Goal: Communication & Community: Ask a question

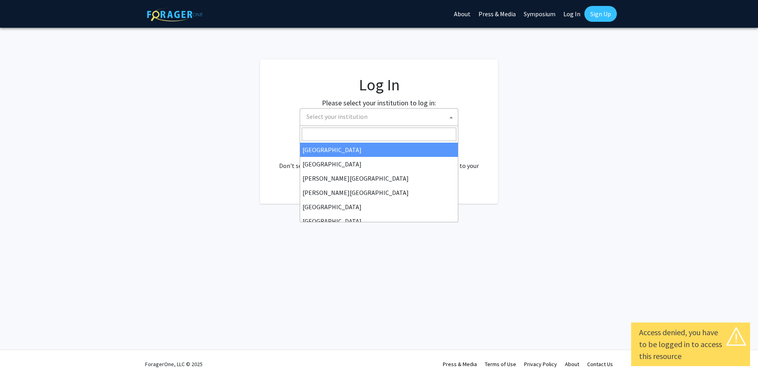
click at [406, 115] on span "Select your institution" at bounding box center [380, 117] width 155 height 16
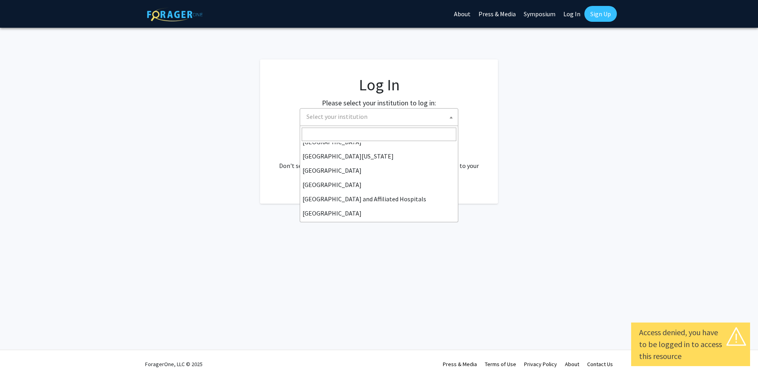
scroll to position [119, 0]
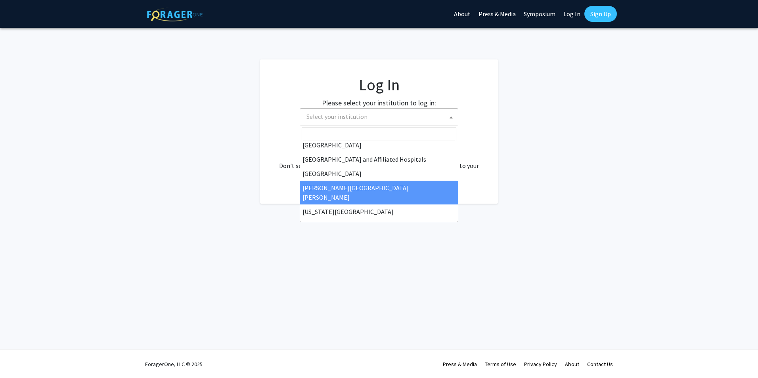
select select "1"
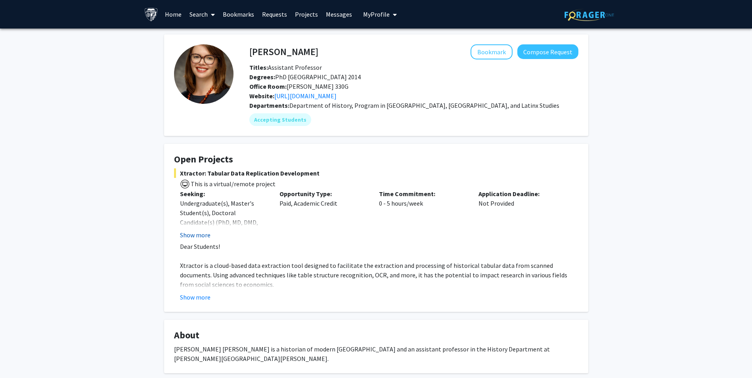
click at [204, 234] on button "Show more" at bounding box center [195, 235] width 31 height 10
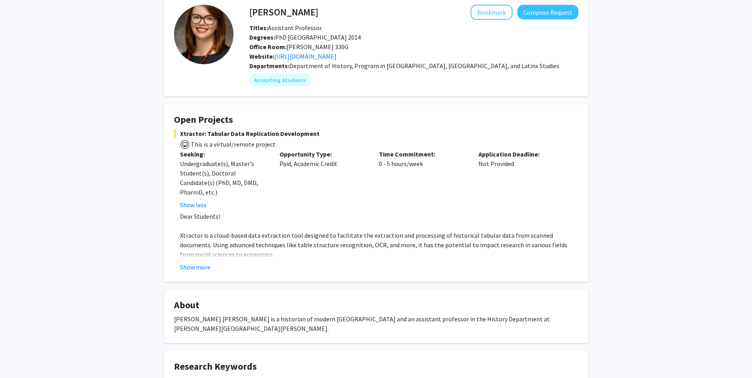
scroll to position [79, 0]
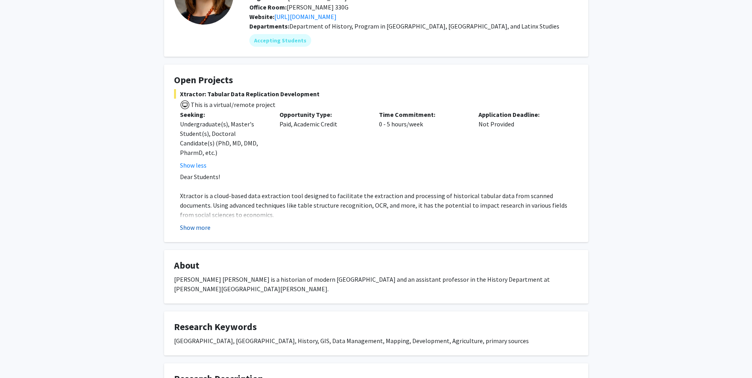
click at [205, 225] on button "Show more" at bounding box center [195, 228] width 31 height 10
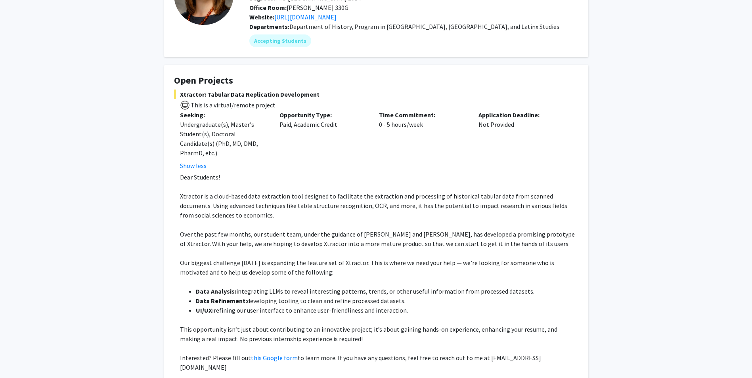
scroll to position [0, 0]
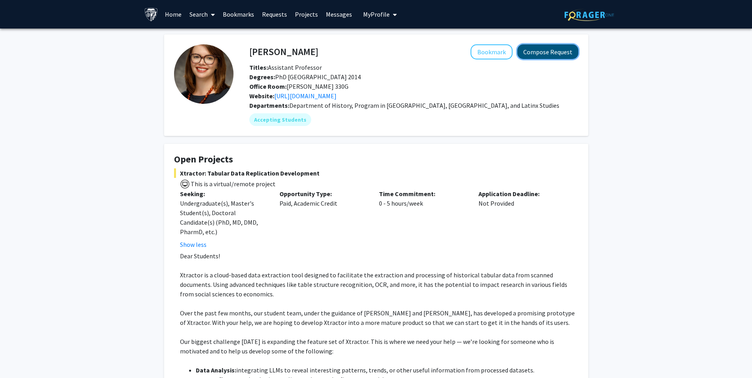
click at [561, 51] on button "Compose Request" at bounding box center [547, 51] width 61 height 15
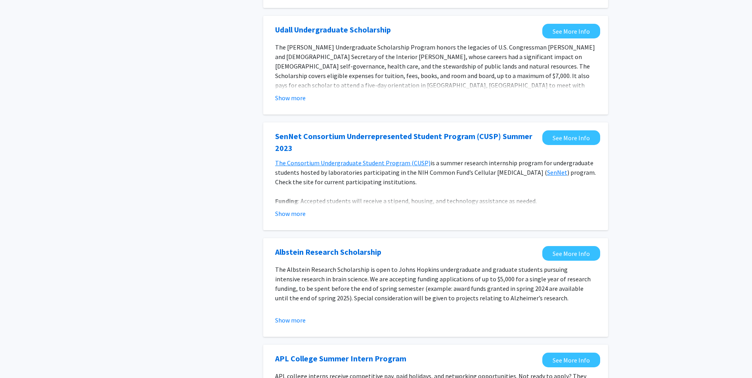
scroll to position [159, 0]
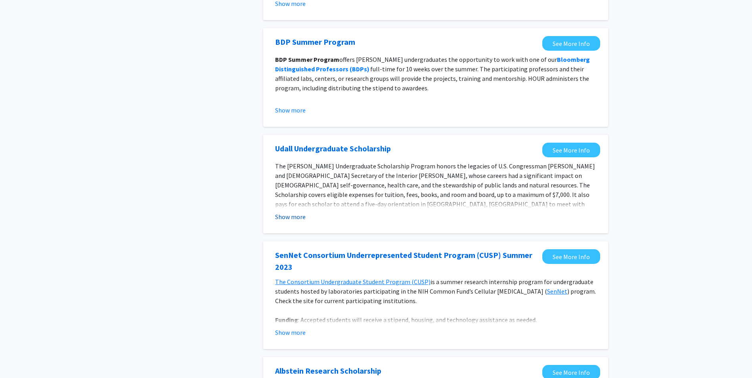
click at [286, 218] on button "Show more" at bounding box center [290, 217] width 31 height 10
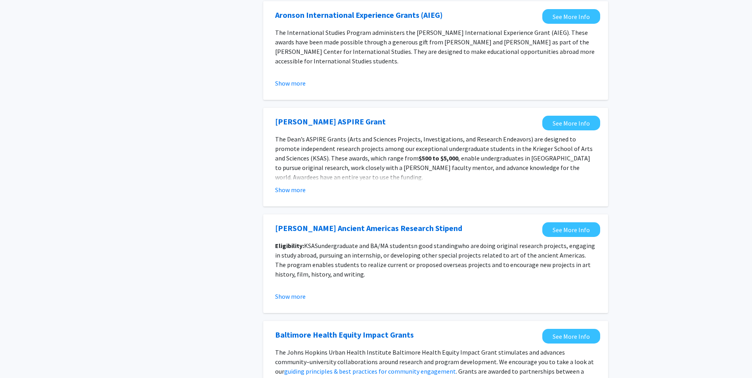
scroll to position [859, 0]
